Goal: Task Accomplishment & Management: Manage account settings

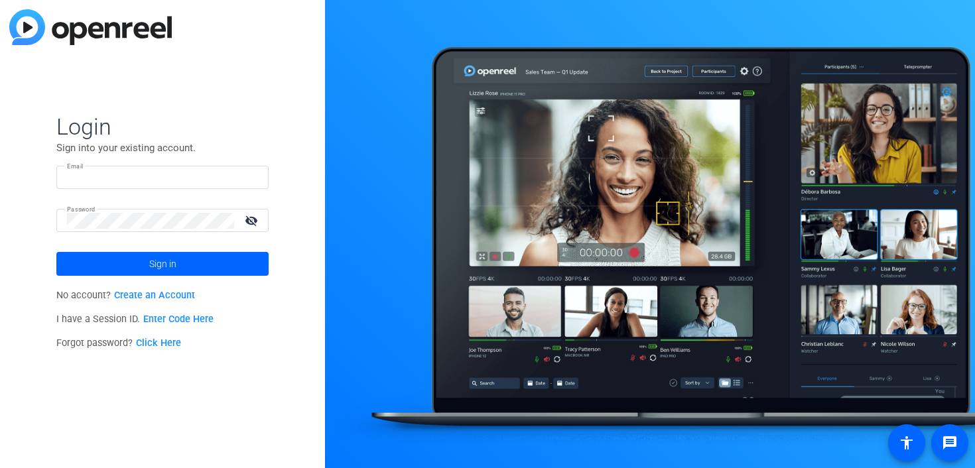
type input "[EMAIL_ADDRESS][DOMAIN_NAME]"
click at [251, 219] on mat-icon "visibility_off" at bounding box center [253, 220] width 32 height 19
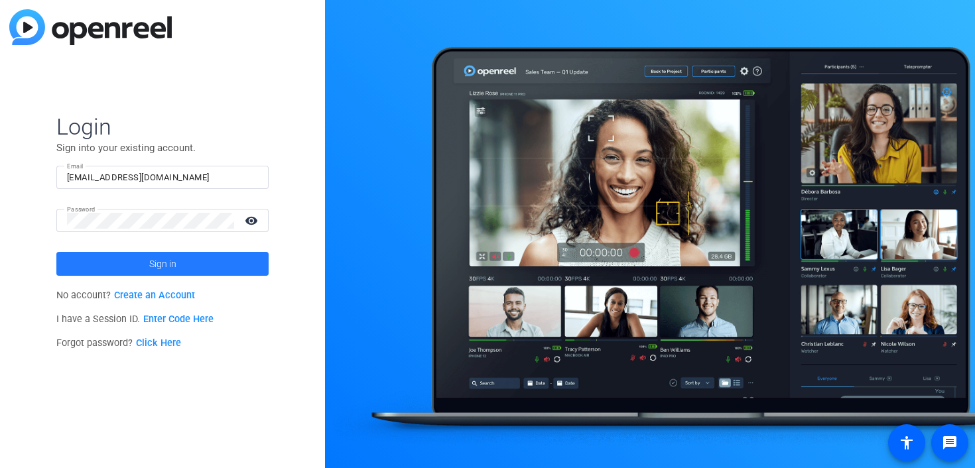
click at [161, 258] on span "Sign in" at bounding box center [162, 263] width 27 height 33
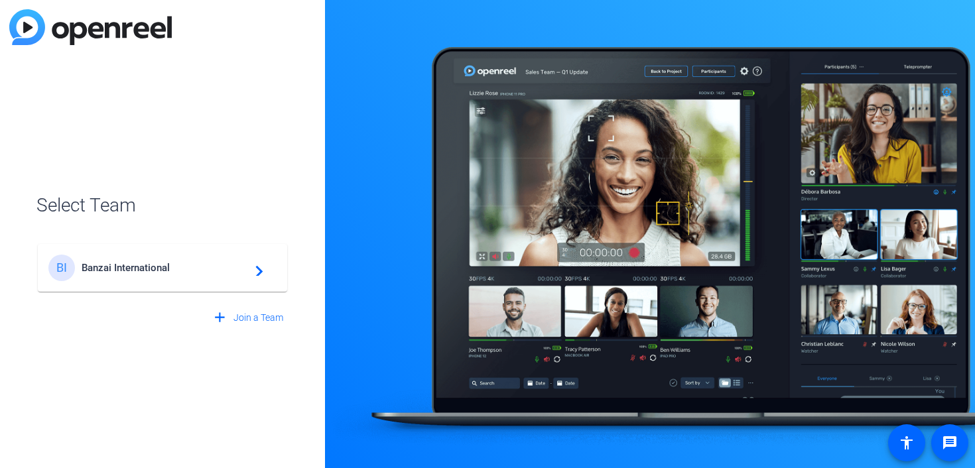
click at [160, 268] on span "Banzai International" at bounding box center [165, 268] width 166 height 12
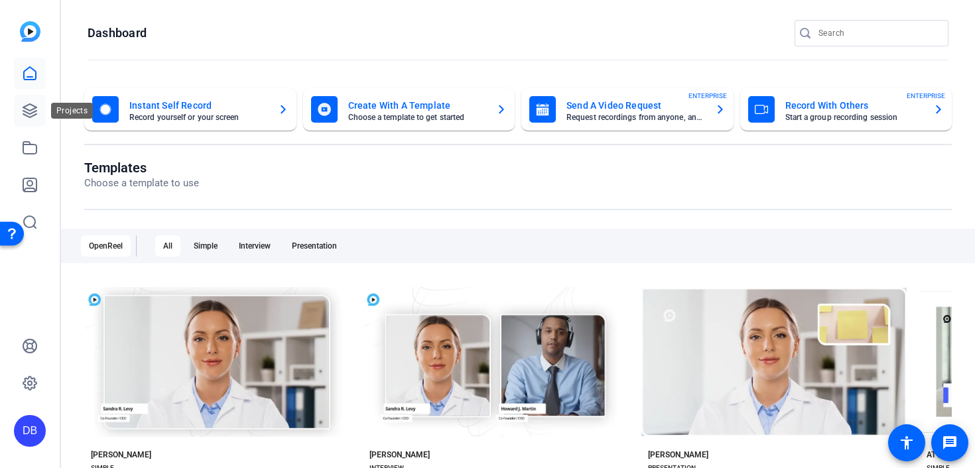
click at [32, 114] on icon at bounding box center [30, 111] width 16 height 16
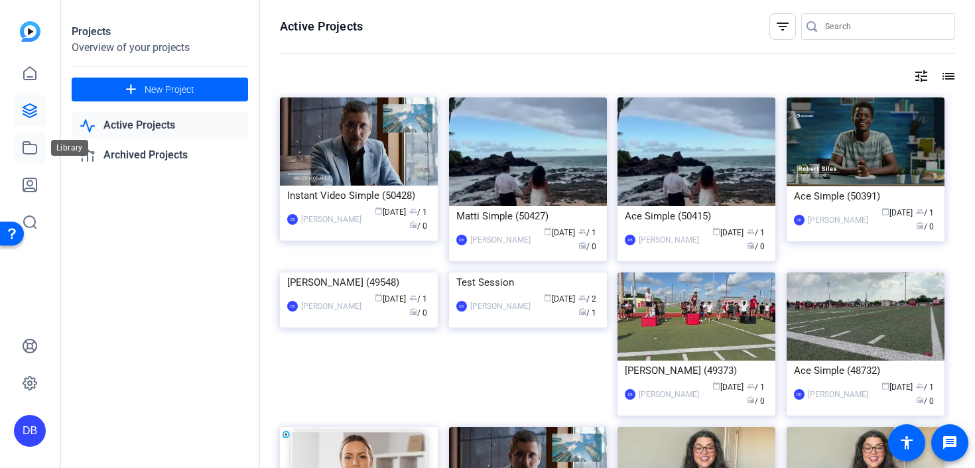
click at [23, 149] on icon at bounding box center [29, 148] width 13 height 12
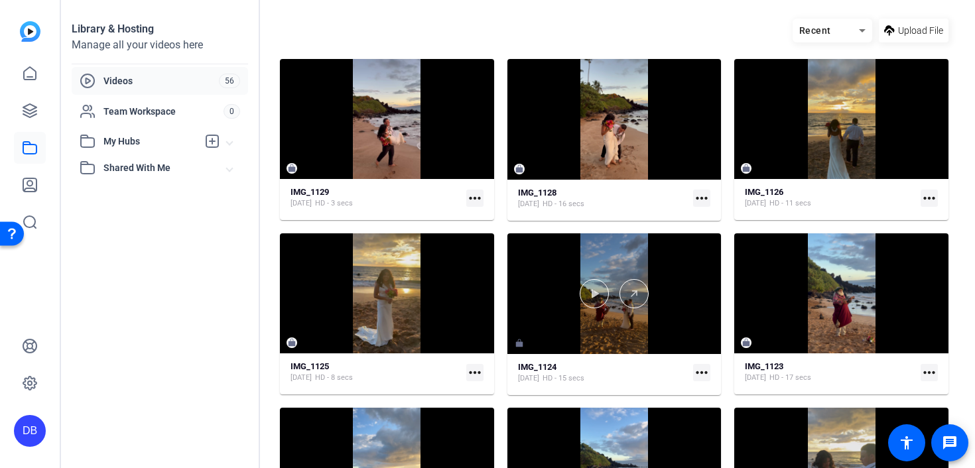
scroll to position [58, 0]
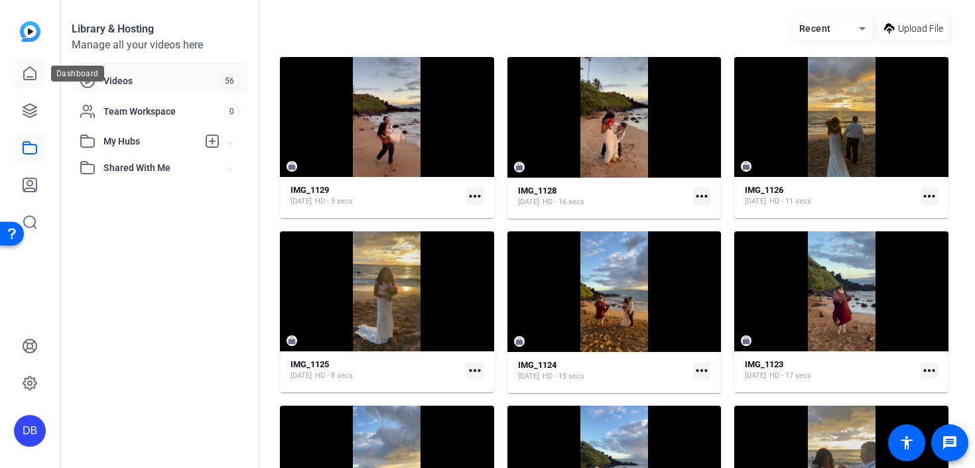
click at [29, 69] on icon at bounding box center [30, 74] width 16 height 16
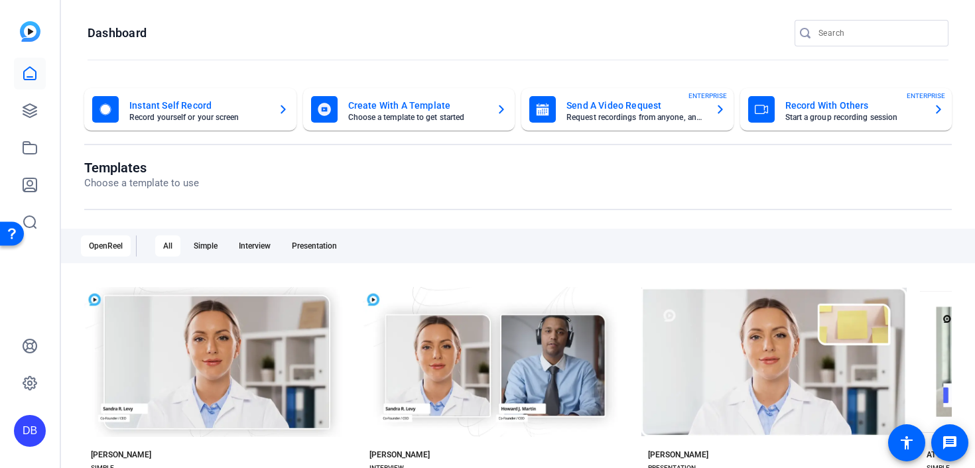
click at [28, 435] on div "DB" at bounding box center [30, 431] width 32 height 32
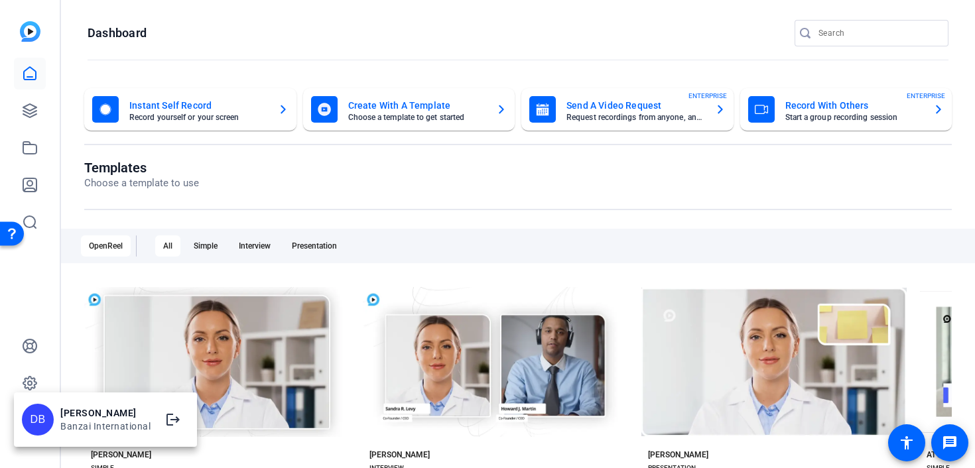
click at [52, 384] on div at bounding box center [487, 234] width 975 height 468
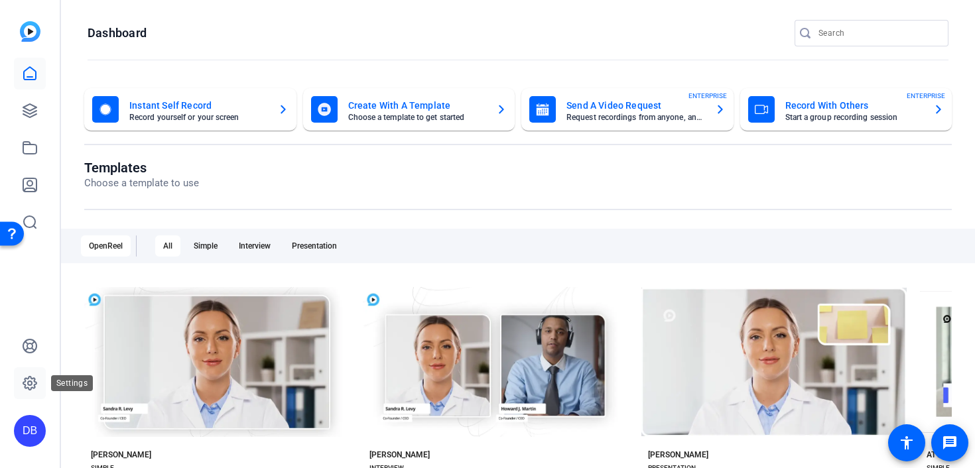
click at [37, 384] on icon at bounding box center [30, 384] width 16 height 16
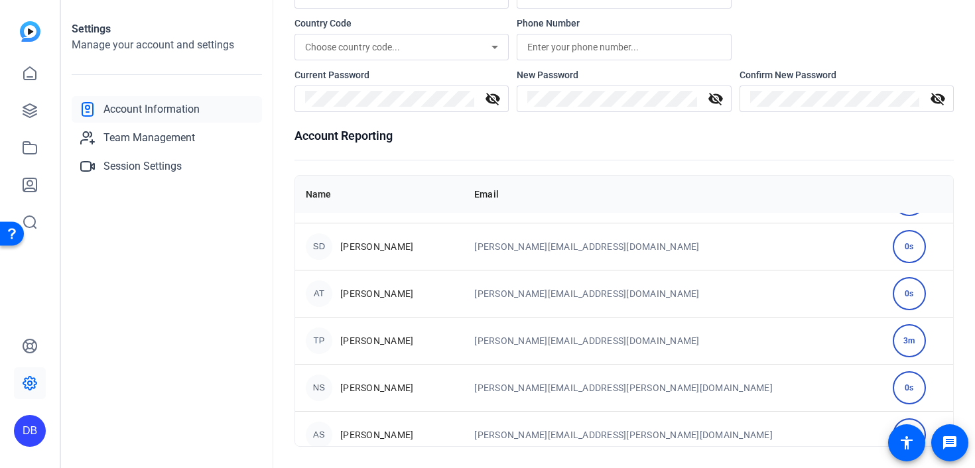
scroll to position [561, 0]
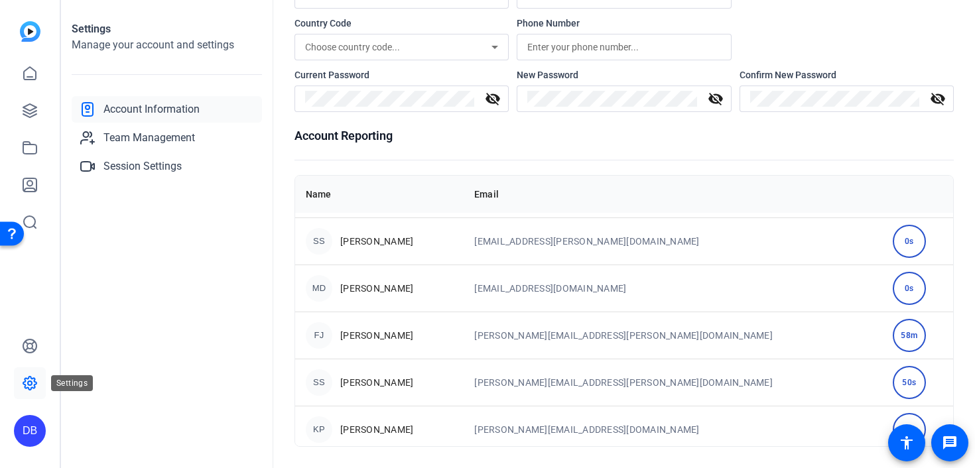
click at [29, 391] on link at bounding box center [30, 384] width 32 height 32
click at [26, 427] on div "DB" at bounding box center [30, 431] width 32 height 32
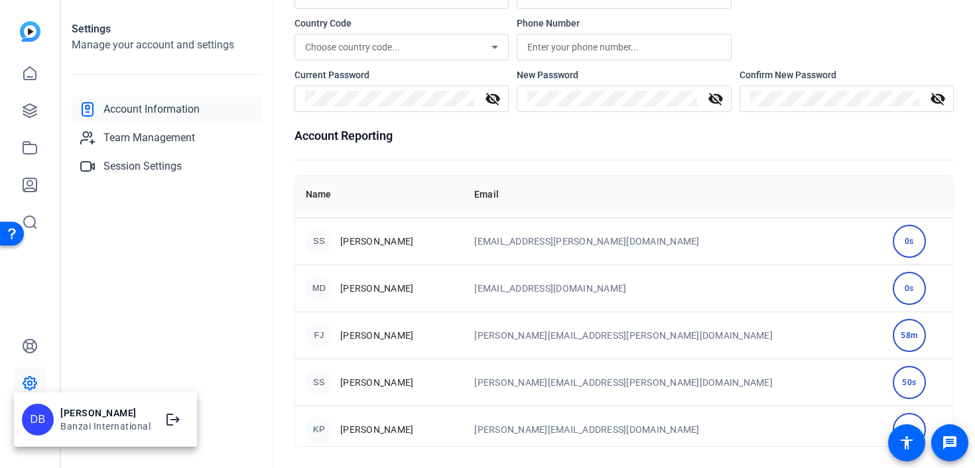
click at [29, 344] on div at bounding box center [487, 234] width 975 height 468
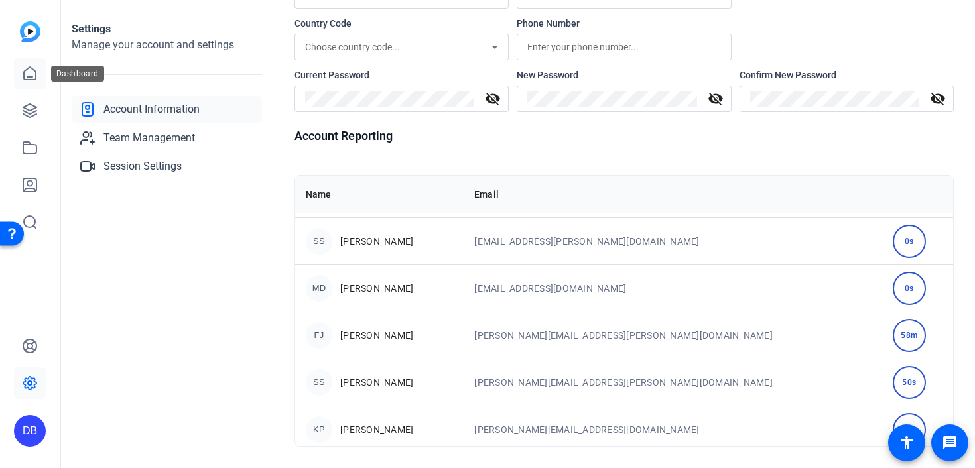
click at [29, 78] on icon at bounding box center [30, 74] width 16 height 16
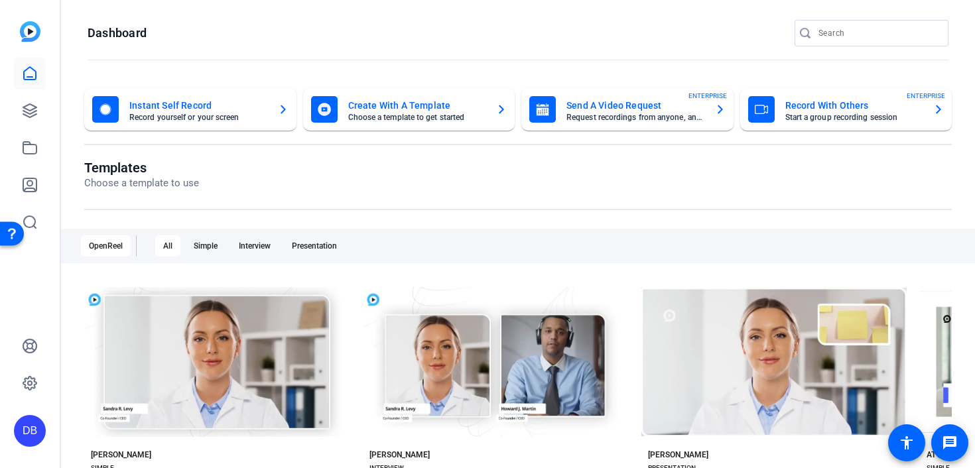
click at [33, 436] on div "DB" at bounding box center [30, 431] width 32 height 32
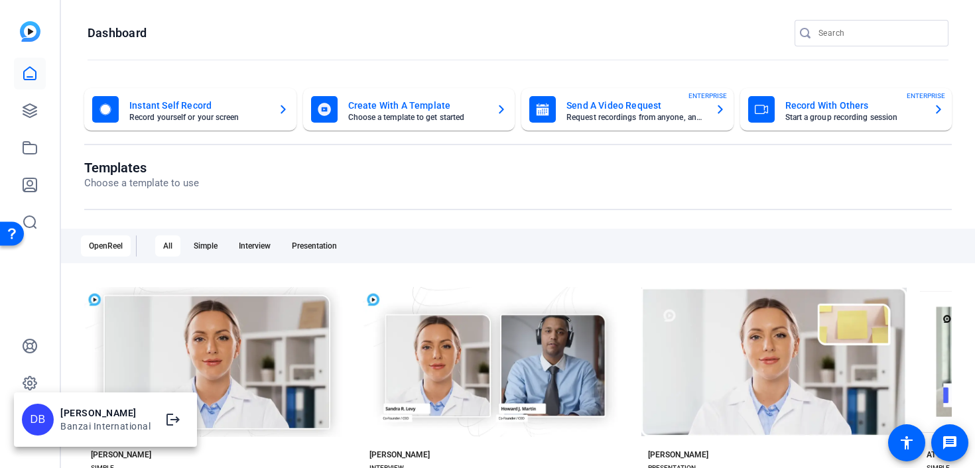
click at [97, 414] on div "[PERSON_NAME]" at bounding box center [105, 413] width 90 height 13
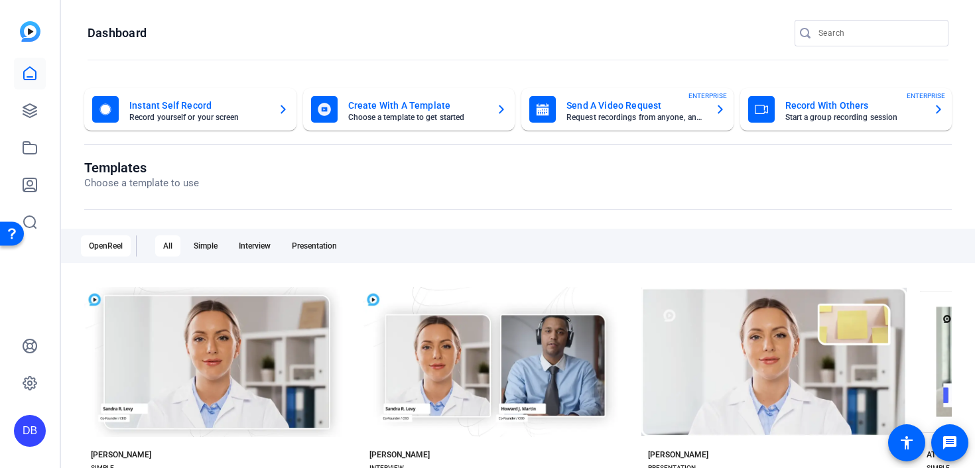
click at [26, 31] on img at bounding box center [30, 31] width 21 height 21
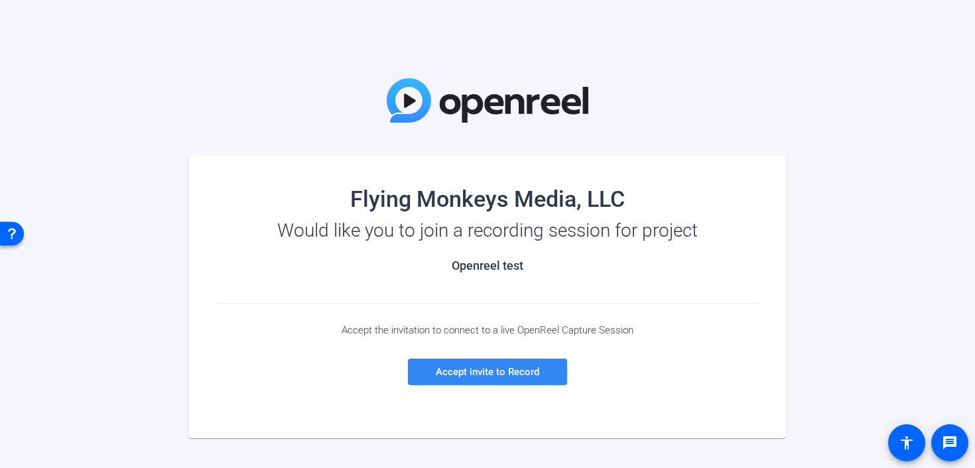
scroll to position [40, 0]
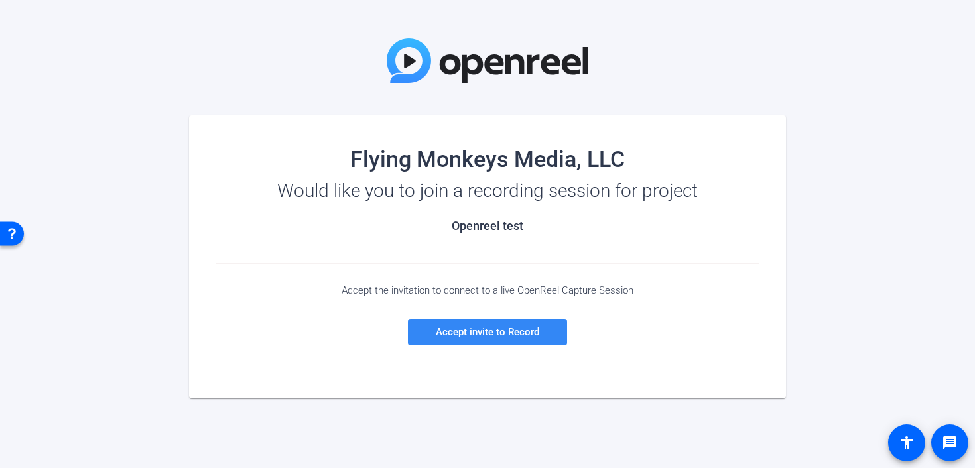
click at [496, 333] on span "Accept invite to Record" at bounding box center [488, 332] width 104 height 12
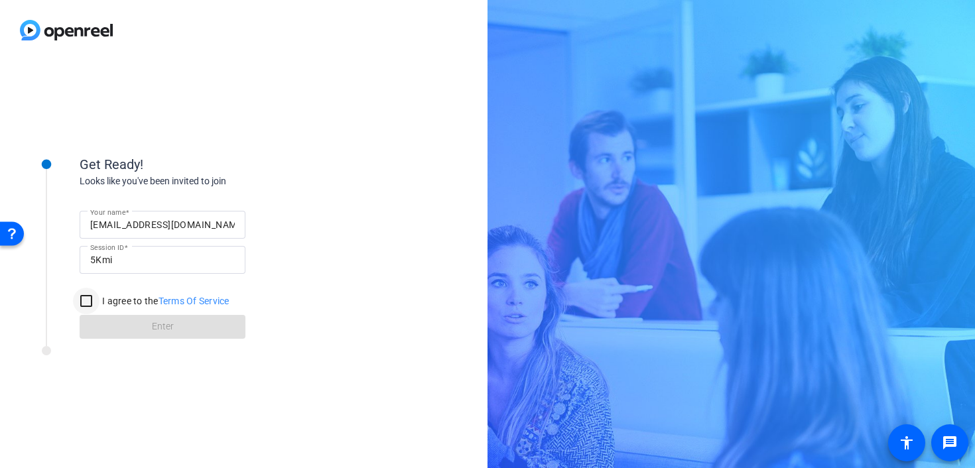
click at [102, 299] on div at bounding box center [86, 301] width 32 height 32
checkbox input "true"
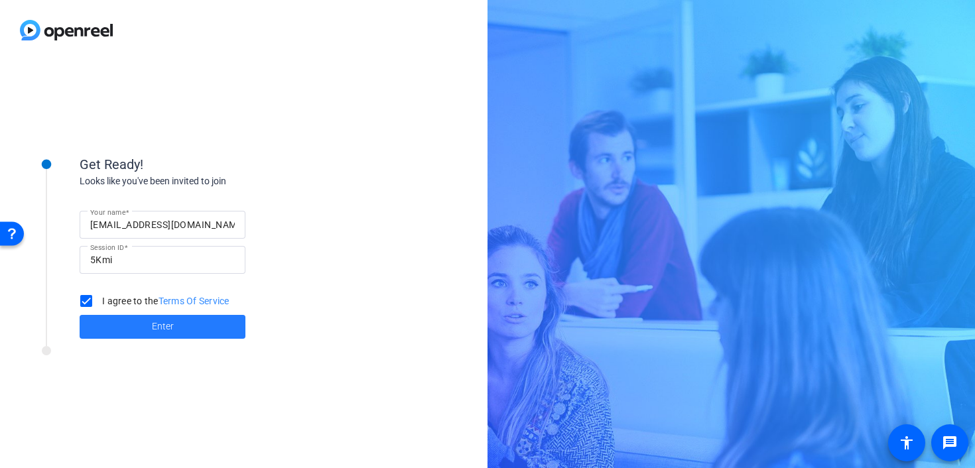
click at [125, 311] on span at bounding box center [163, 327] width 166 height 32
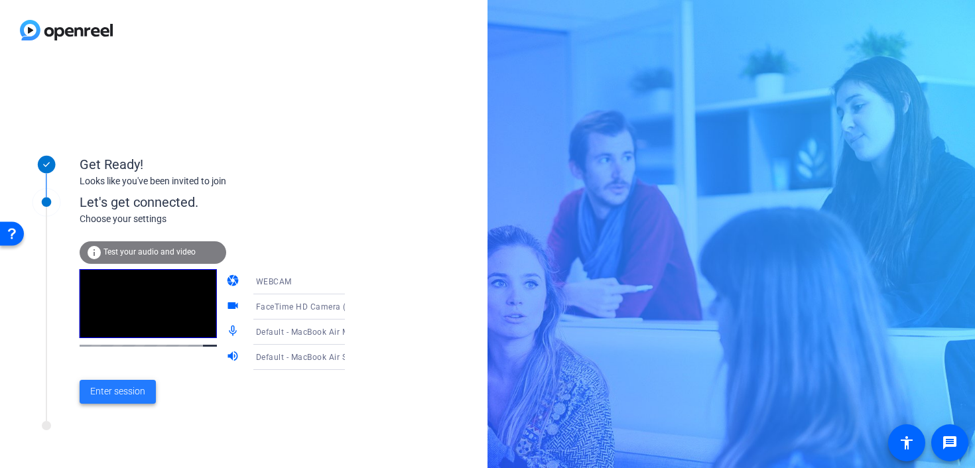
click at [142, 390] on span "Enter session" at bounding box center [117, 392] width 55 height 14
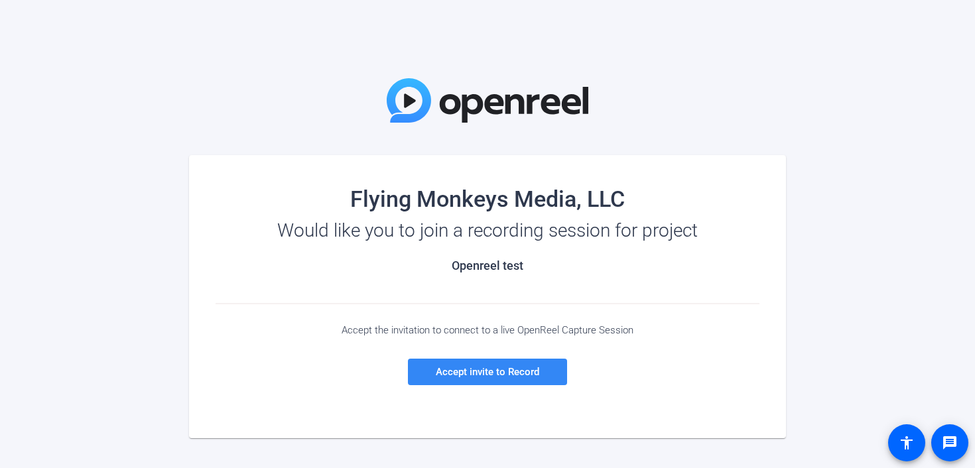
click at [534, 378] on span at bounding box center [487, 372] width 159 height 32
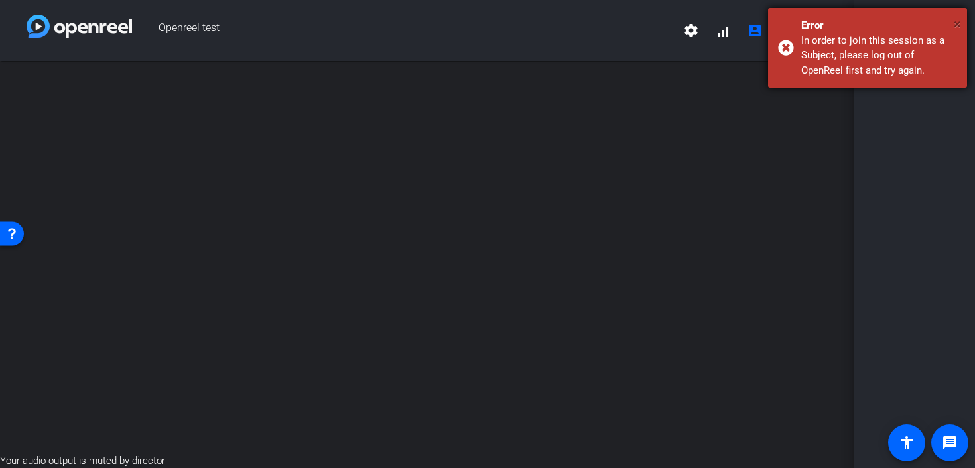
click at [956, 21] on span "×" at bounding box center [957, 24] width 7 height 16
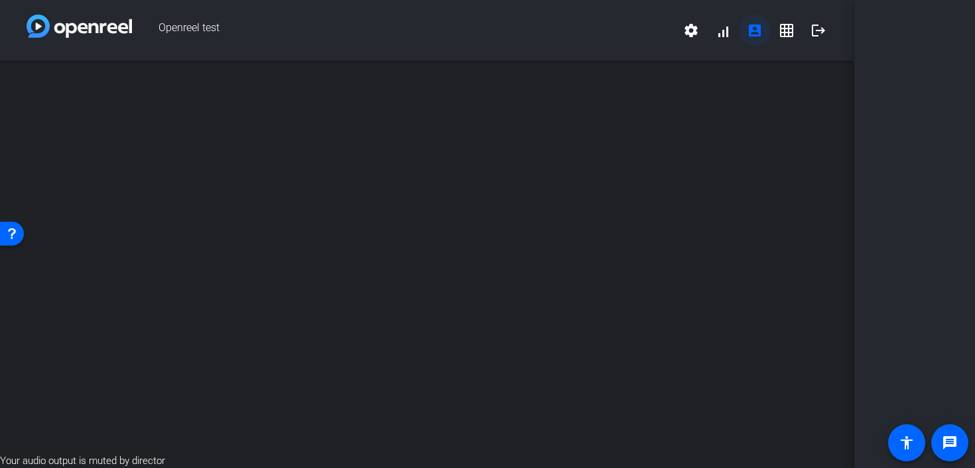
click at [756, 30] on mat-icon "account_box" at bounding box center [755, 31] width 16 height 16
click at [693, 29] on mat-icon "settings" at bounding box center [691, 31] width 16 height 16
